Goal: Find specific page/section: Find specific page/section

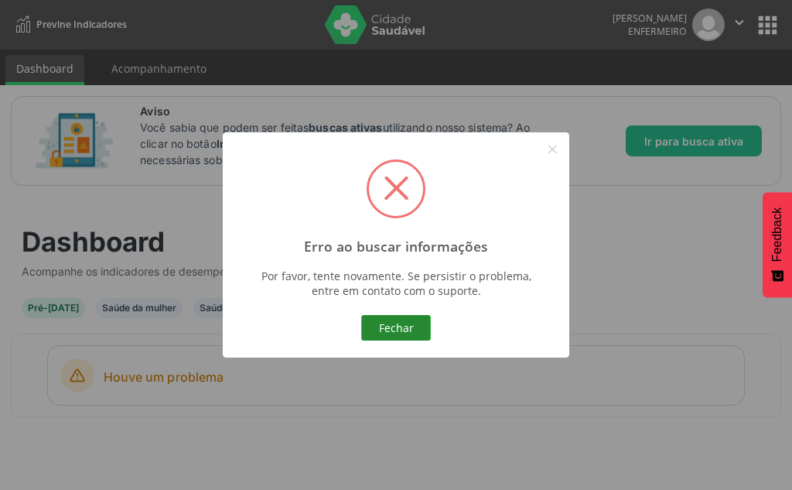
click at [398, 325] on button "Fechar" at bounding box center [396, 328] width 70 height 26
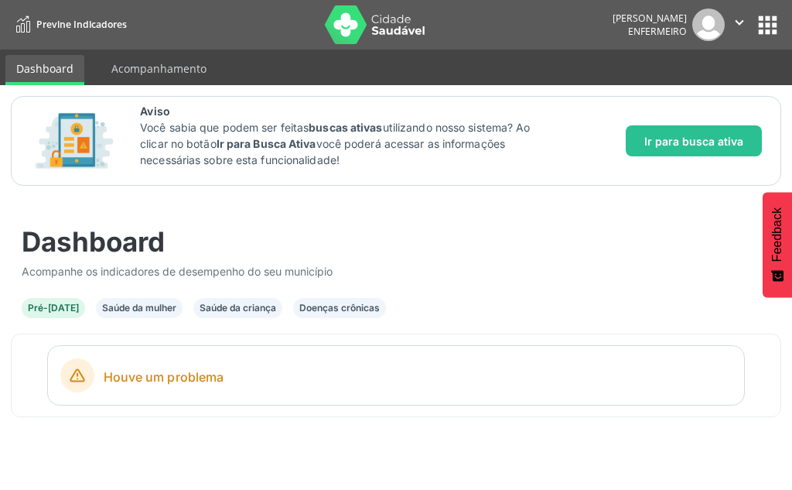
click at [145, 82] on li "Acompanhamento" at bounding box center [159, 70] width 117 height 30
click at [147, 73] on link "Acompanhamento" at bounding box center [159, 68] width 117 height 27
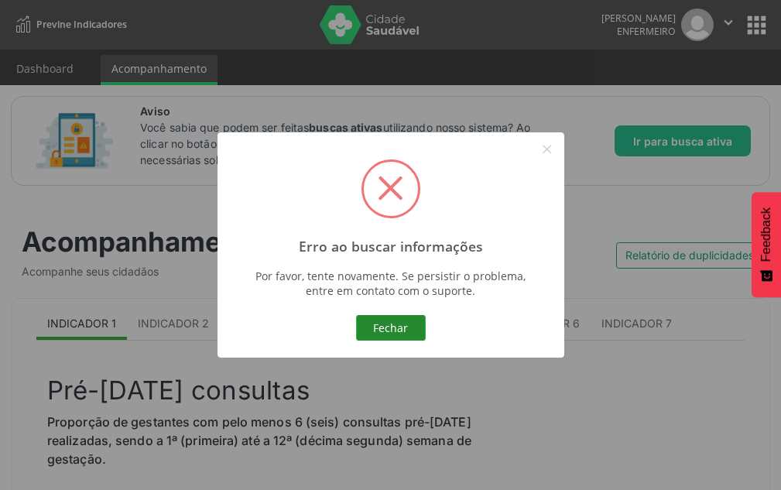
click at [385, 325] on button "Fechar" at bounding box center [391, 328] width 70 height 26
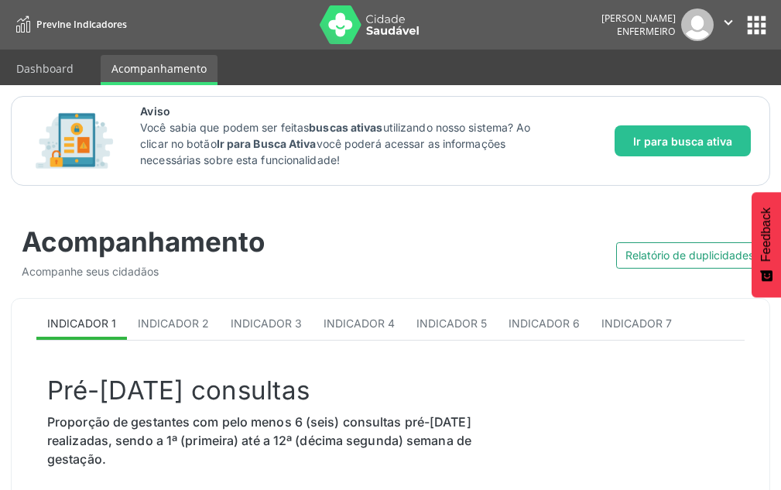
click at [743, 31] on button "apps" at bounding box center [756, 25] width 27 height 27
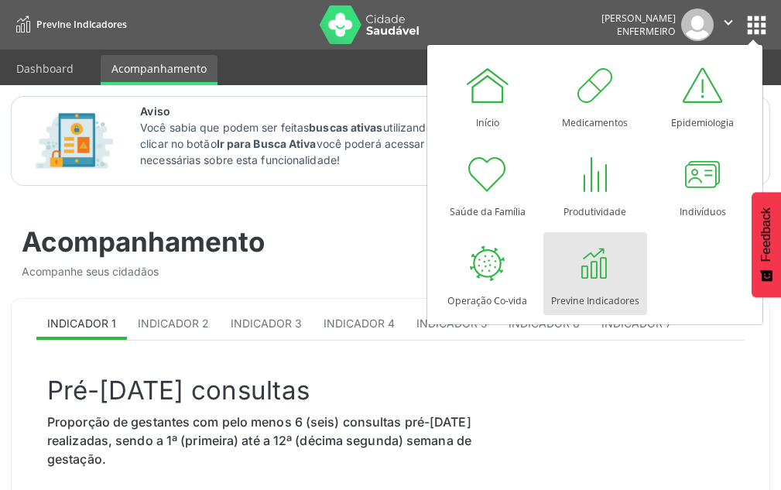
click at [87, 26] on span "Previne Indicadores" at bounding box center [81, 24] width 91 height 13
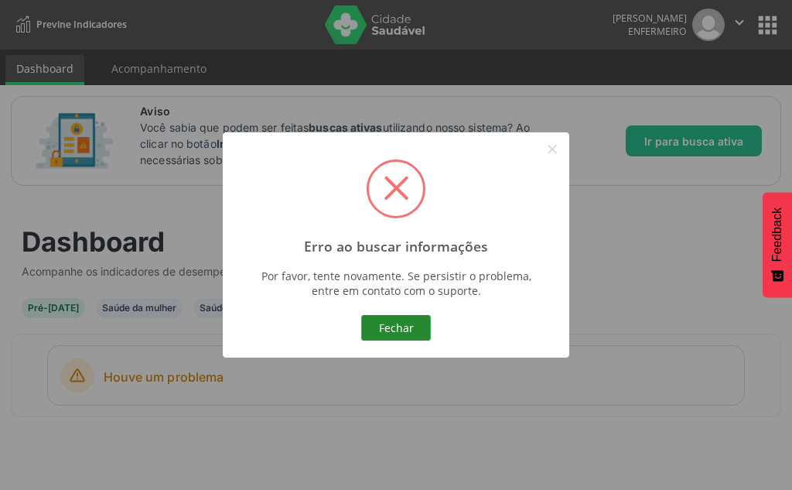
click at [404, 320] on button "Fechar" at bounding box center [396, 328] width 70 height 26
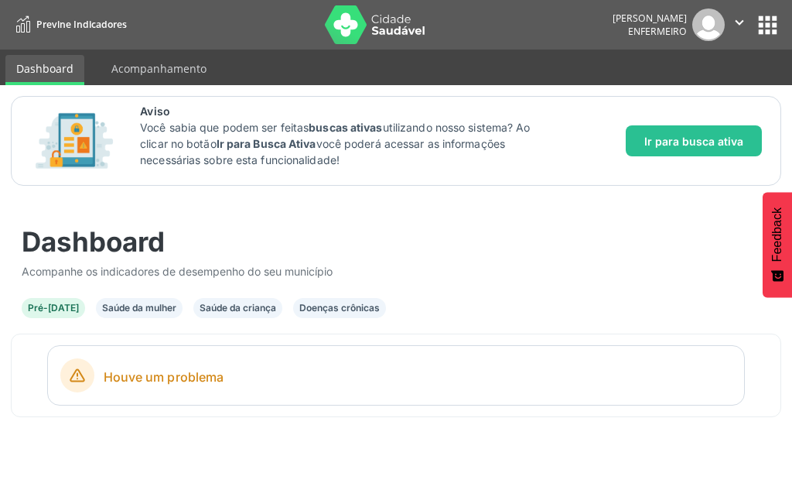
click at [356, 15] on img at bounding box center [375, 24] width 101 height 39
